Goal: Task Accomplishment & Management: Manage account settings

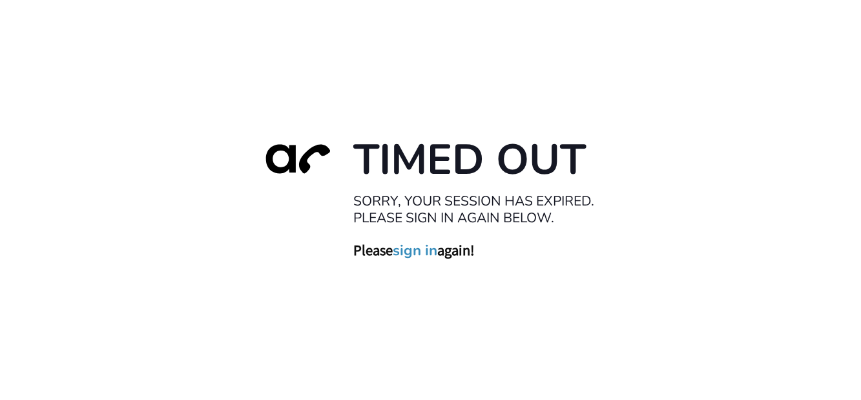
click at [426, 251] on link "sign in" at bounding box center [415, 250] width 45 height 18
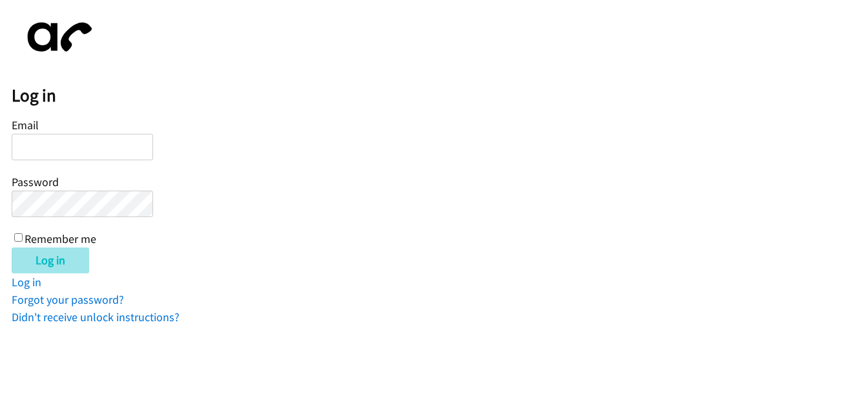
type input "[EMAIL_ADDRESS][DOMAIN_NAME]"
click at [63, 258] on input "Log in" at bounding box center [50, 260] width 77 height 26
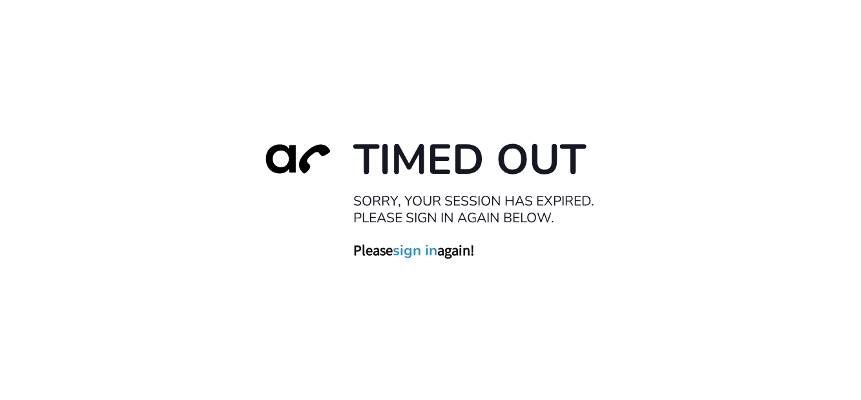
click at [427, 249] on link "sign in" at bounding box center [415, 250] width 45 height 18
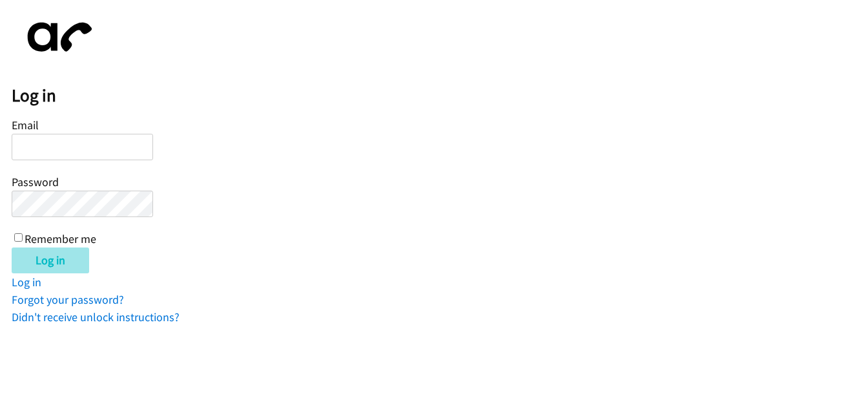
type input "lharris@lendingpoint.com"
click at [65, 261] on input "Log in" at bounding box center [50, 260] width 77 height 26
